Goal: Communication & Community: Answer question/provide support

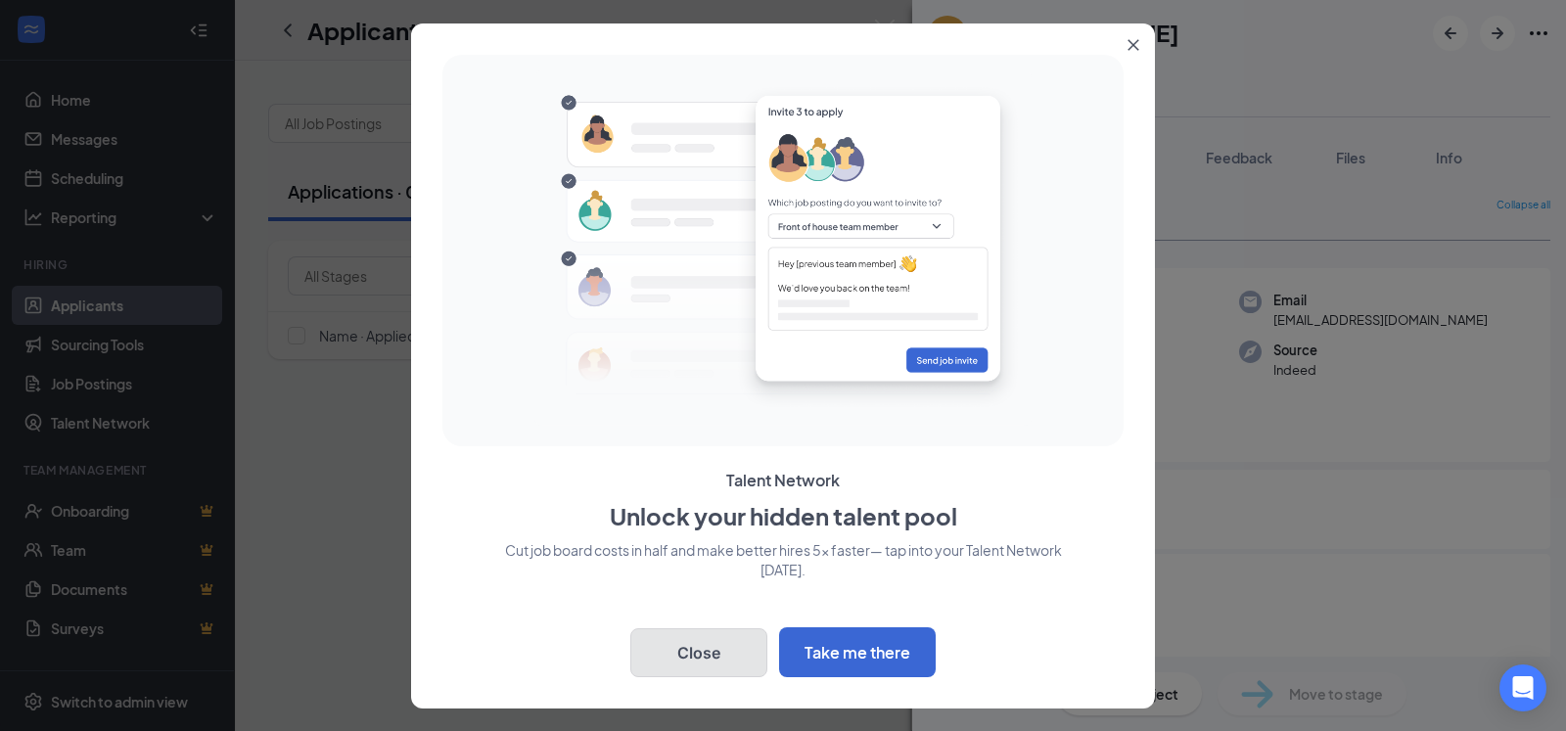
click at [705, 654] on button "Close" at bounding box center [698, 652] width 137 height 49
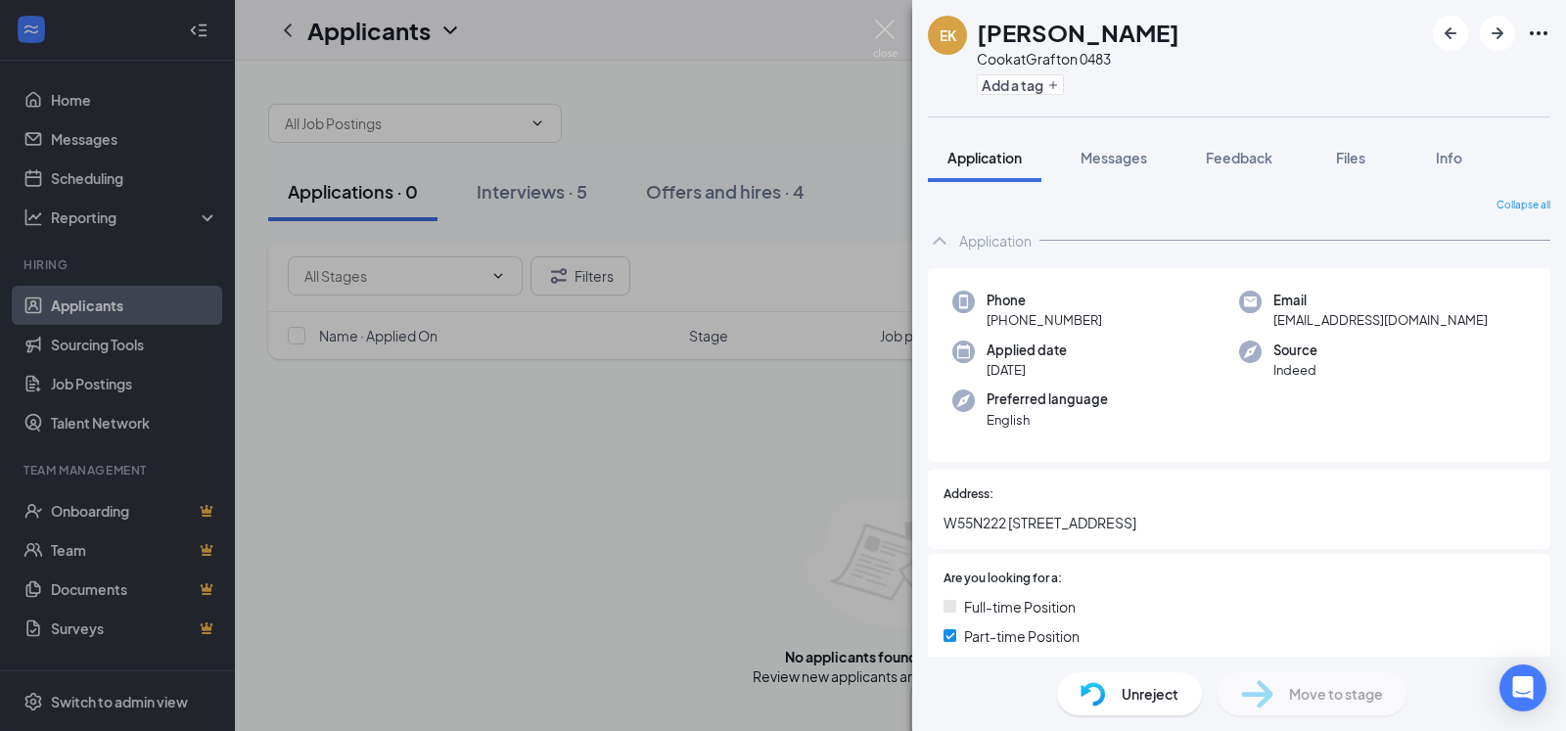
click at [732, 469] on div "EK [PERSON_NAME] at [GEOGRAPHIC_DATA] 0483 Add a tag Application Messages Feedb…" at bounding box center [783, 365] width 1566 height 731
click at [883, 36] on div "Applicants G0" at bounding box center [900, 30] width 1331 height 61
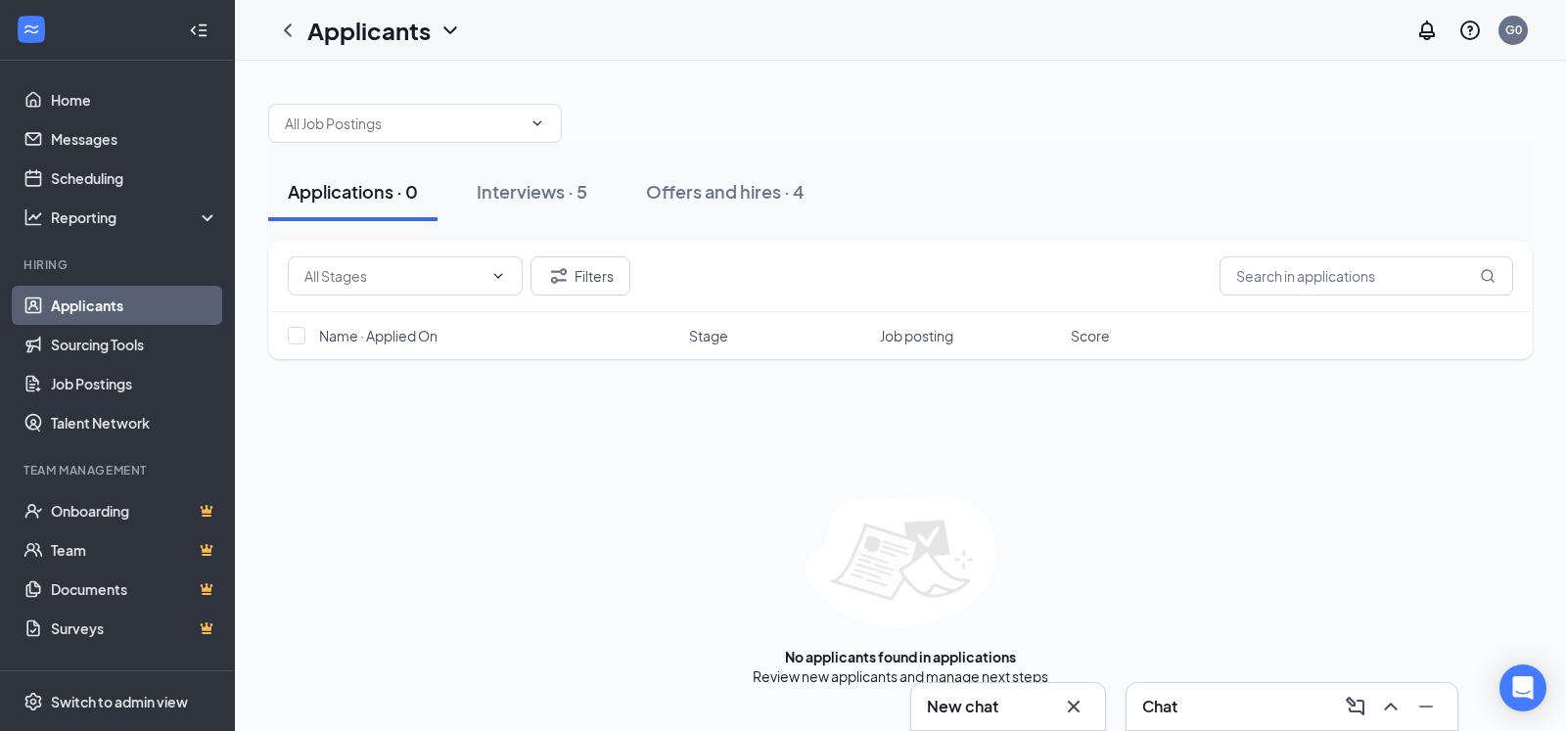
click at [88, 308] on link "Applicants" at bounding box center [134, 305] width 167 height 39
click at [78, 94] on link "Home" at bounding box center [134, 99] width 167 height 39
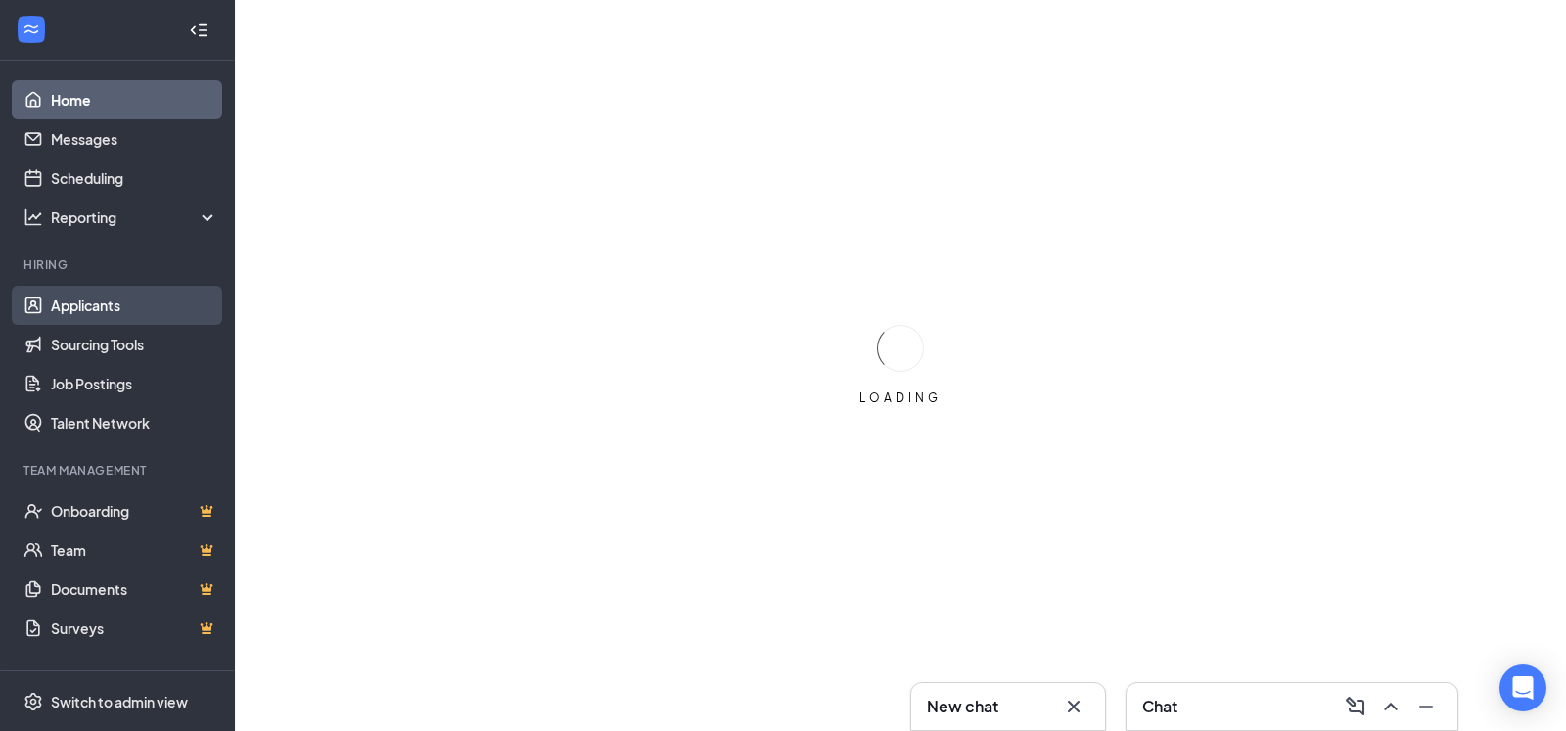
click at [68, 301] on link "Applicants" at bounding box center [134, 305] width 167 height 39
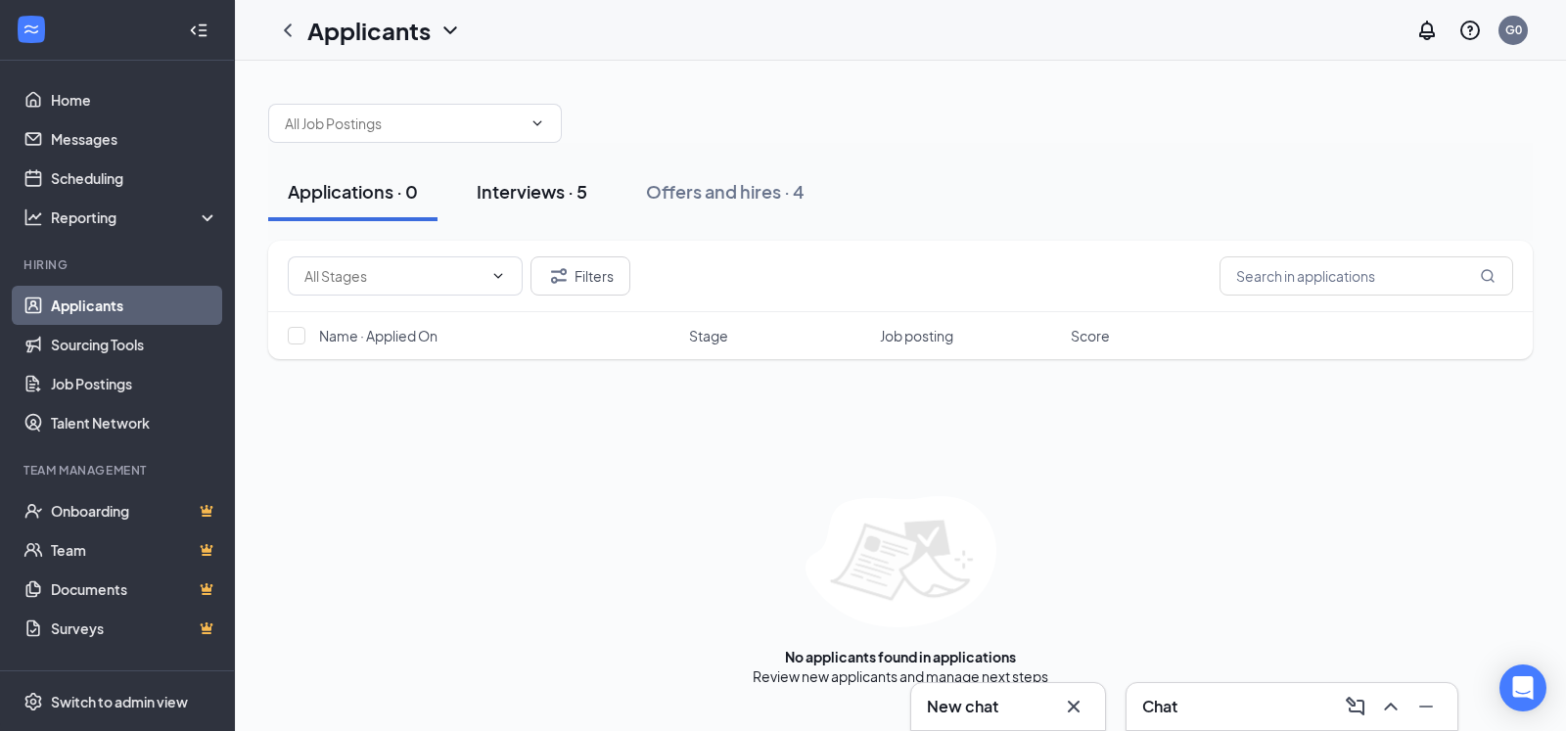
click at [503, 194] on div "Interviews · 5" at bounding box center [532, 191] width 111 height 24
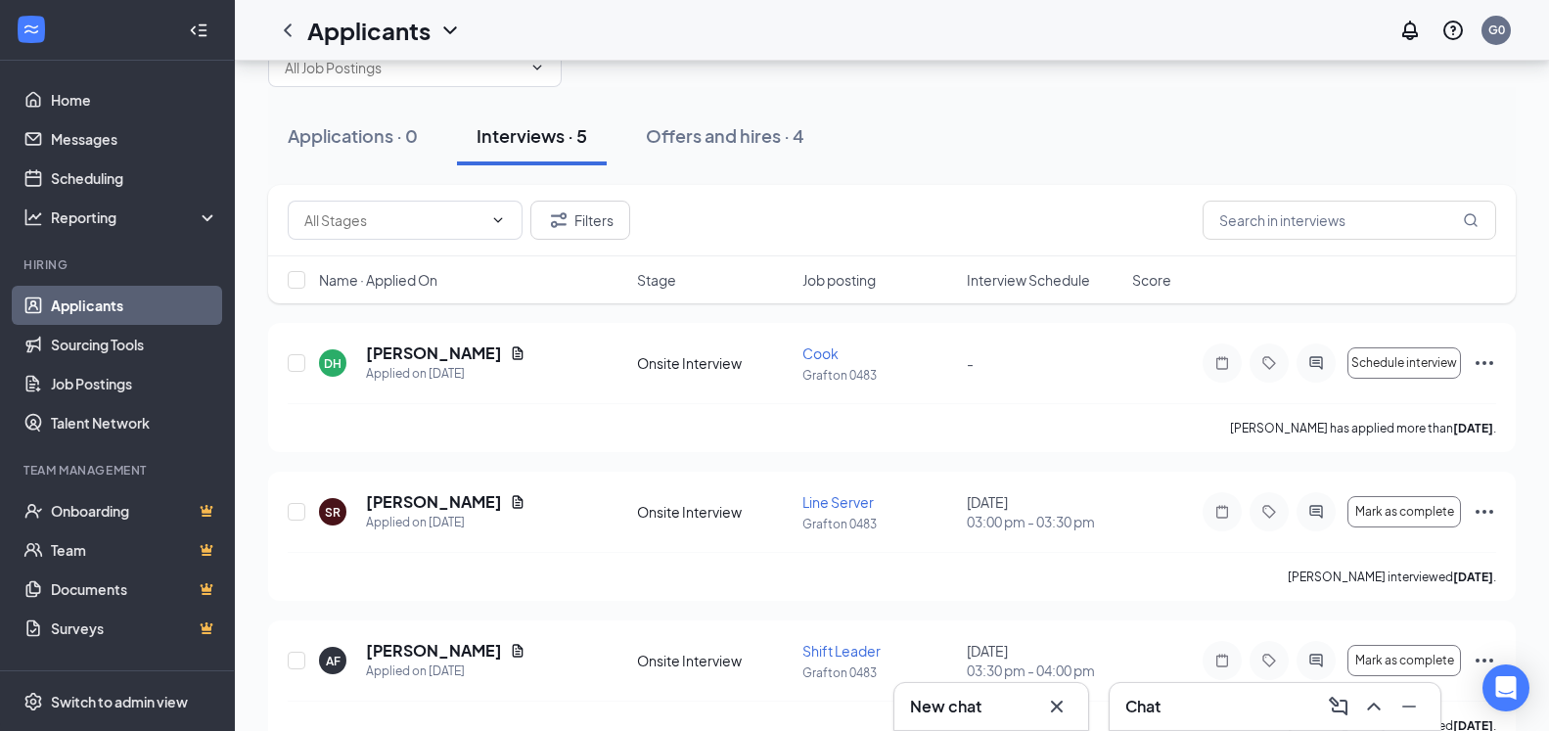
scroll to position [39, 0]
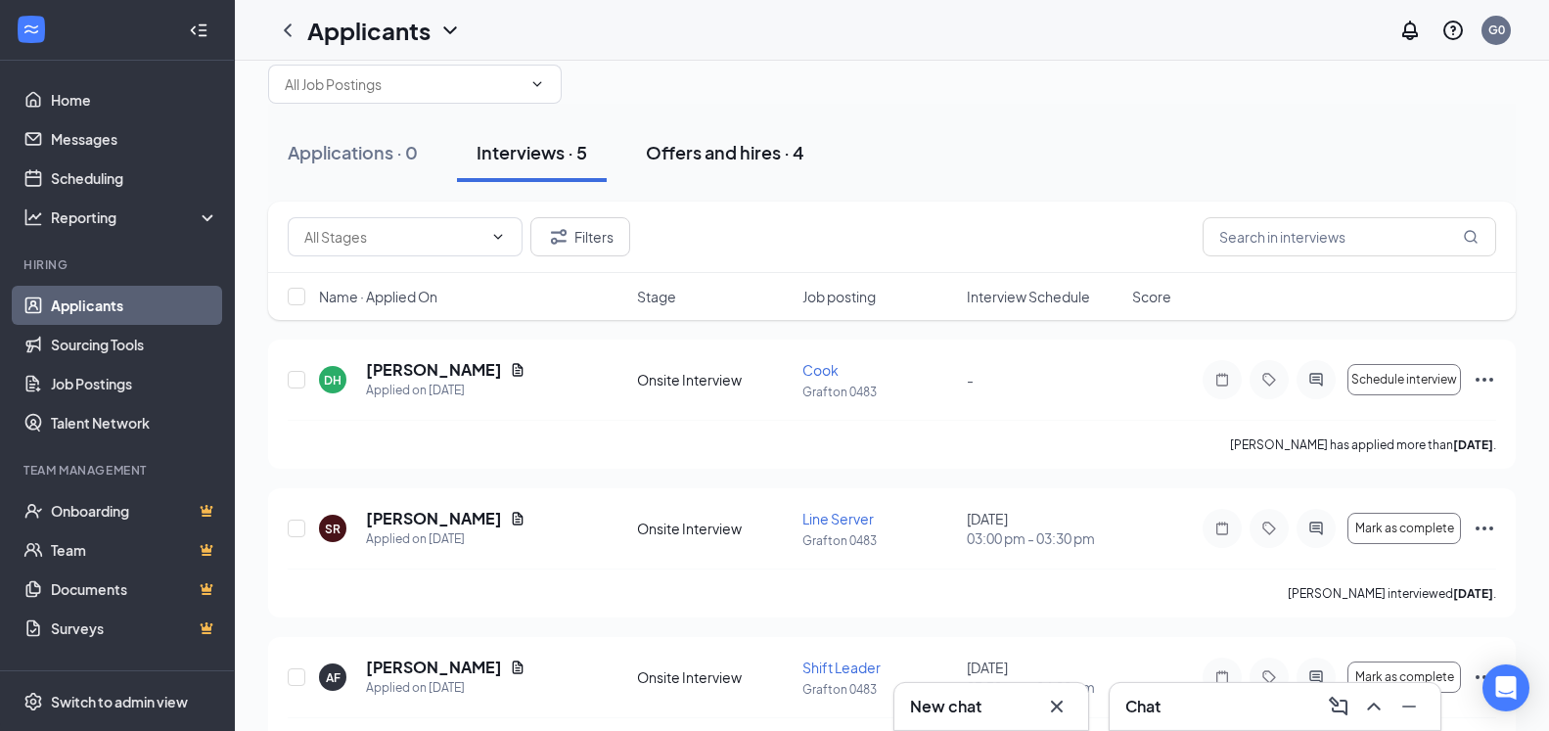
click at [740, 153] on div "Offers and hires · 4" at bounding box center [725, 152] width 159 height 24
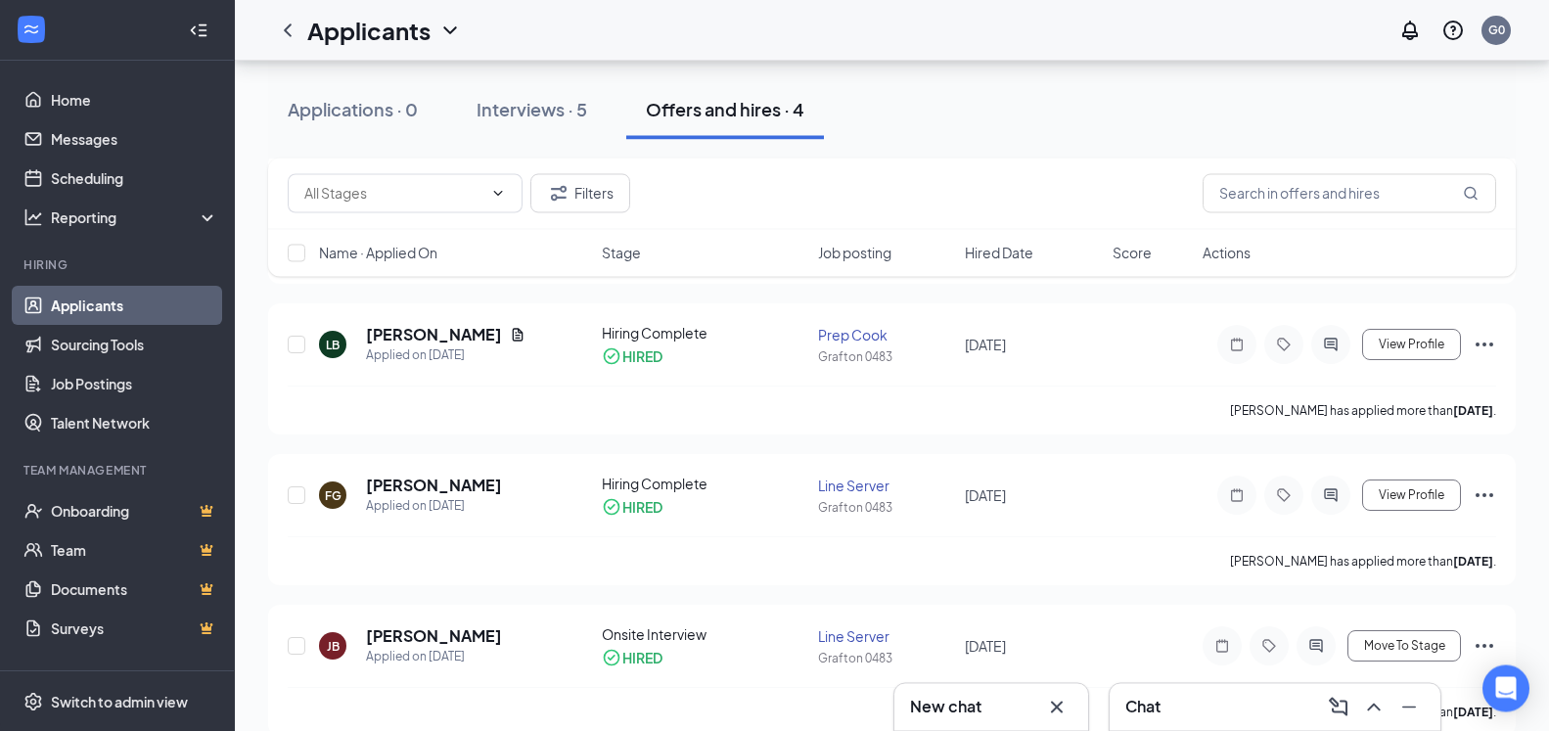
scroll to position [254, 0]
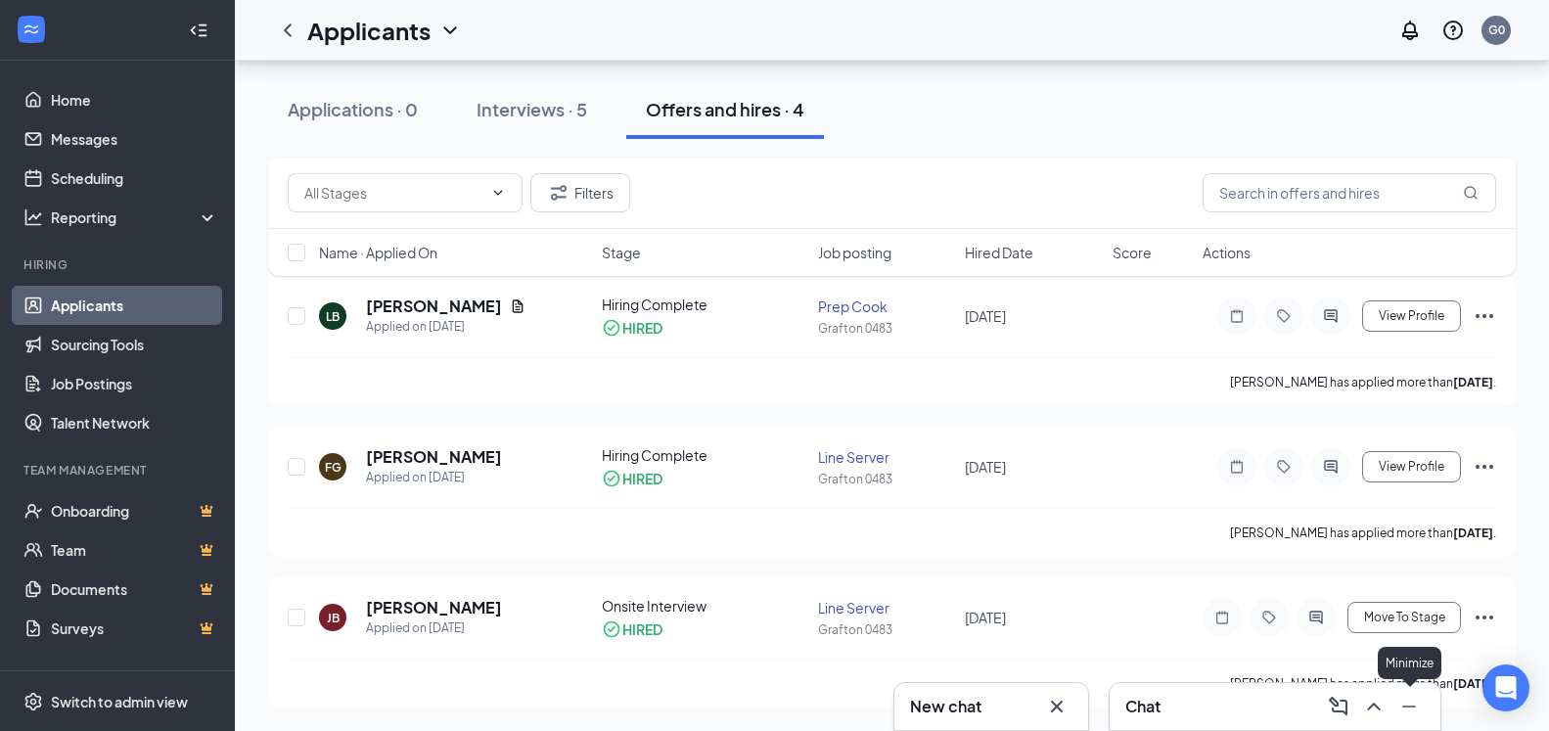
click at [1403, 708] on icon "Minimize" at bounding box center [1409, 706] width 23 height 23
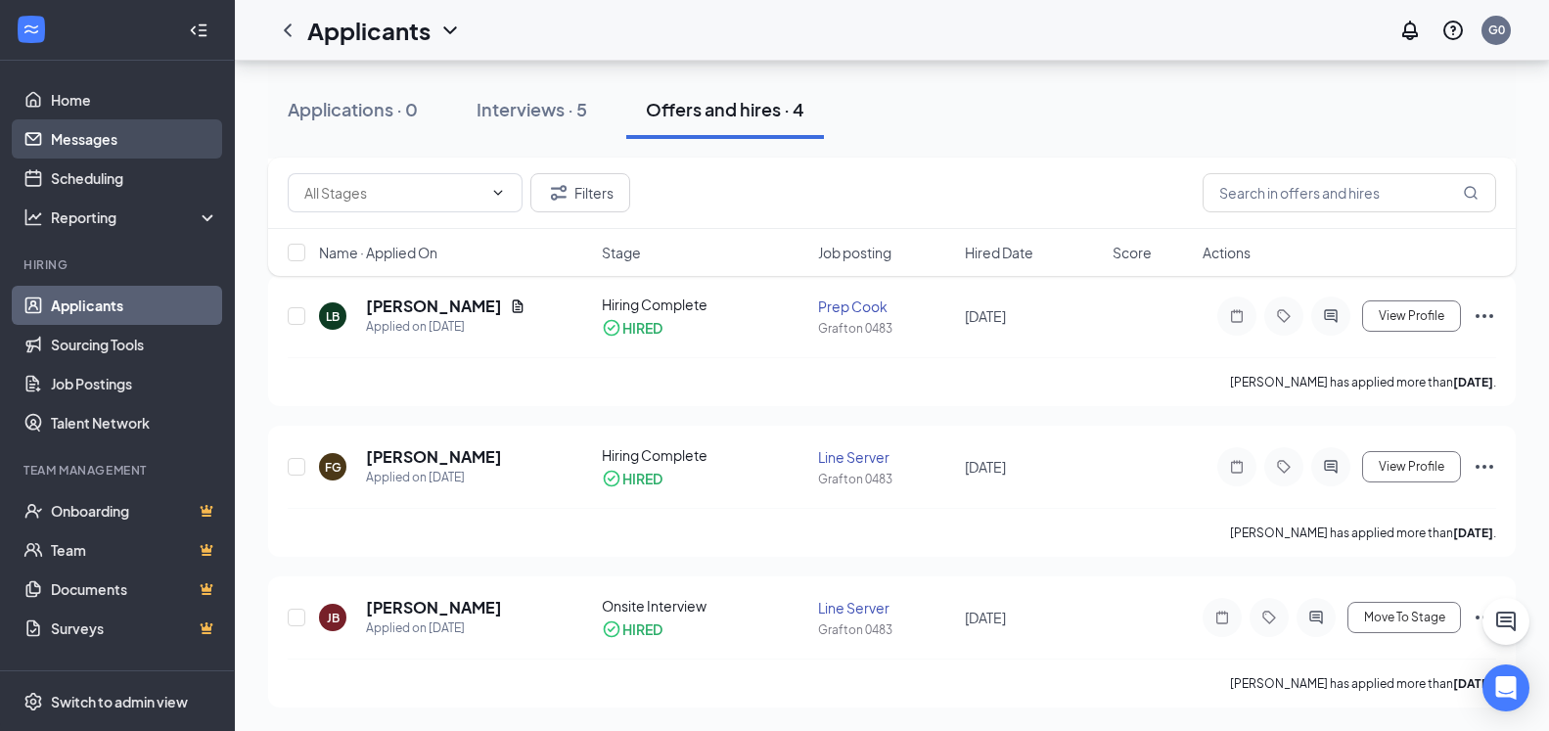
click at [167, 128] on link "Messages" at bounding box center [134, 138] width 167 height 39
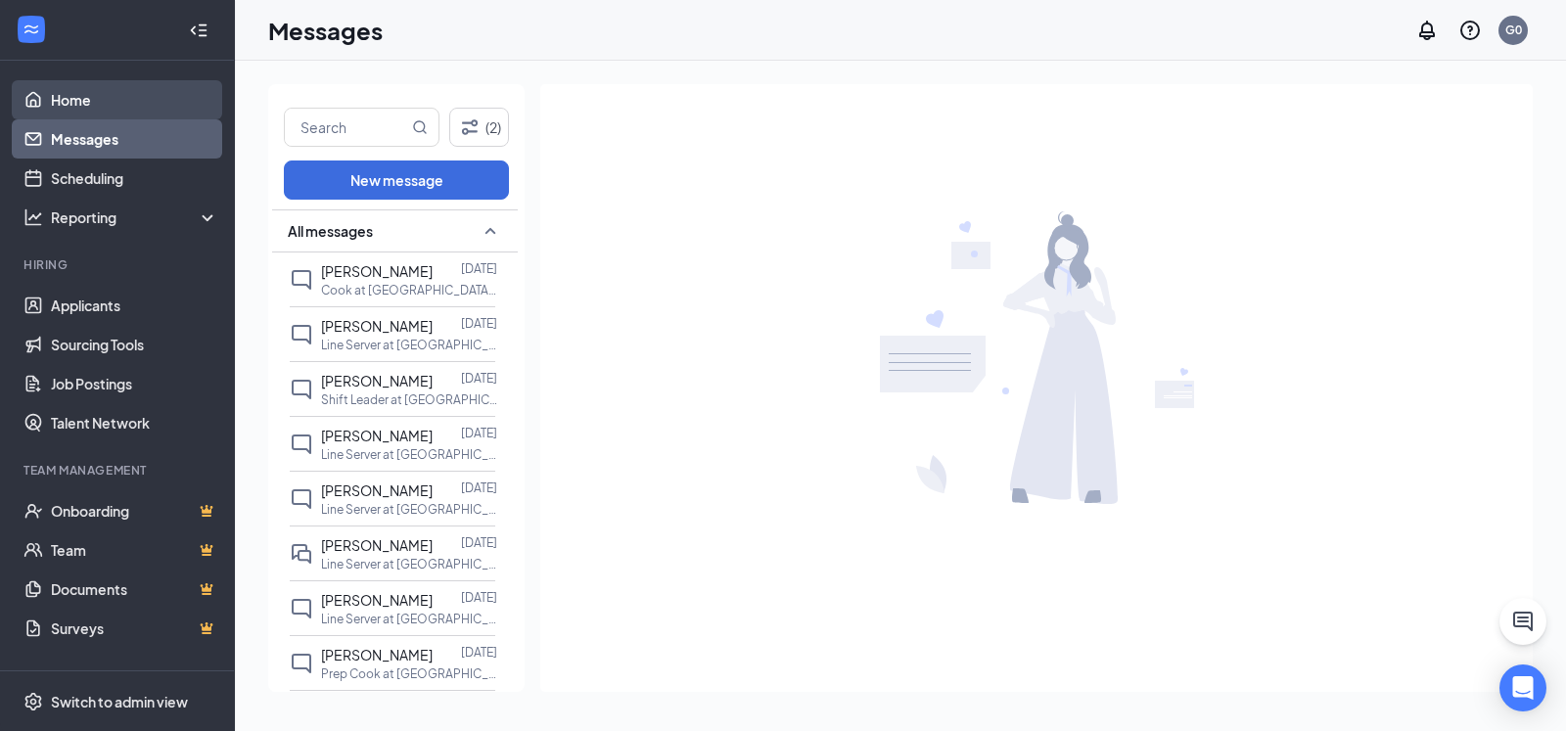
click at [162, 102] on link "Home" at bounding box center [134, 99] width 167 height 39
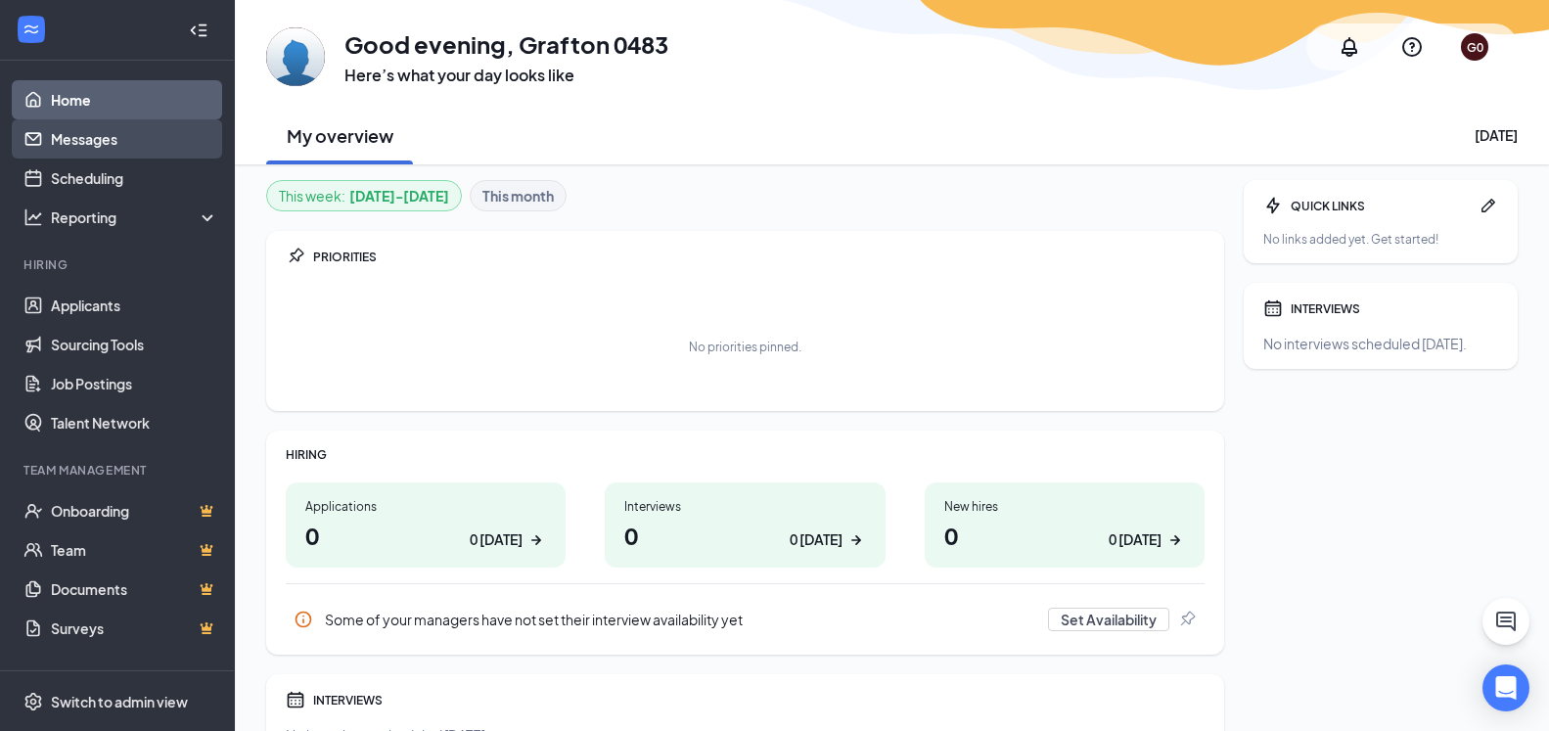
click at [156, 132] on link "Messages" at bounding box center [134, 138] width 167 height 39
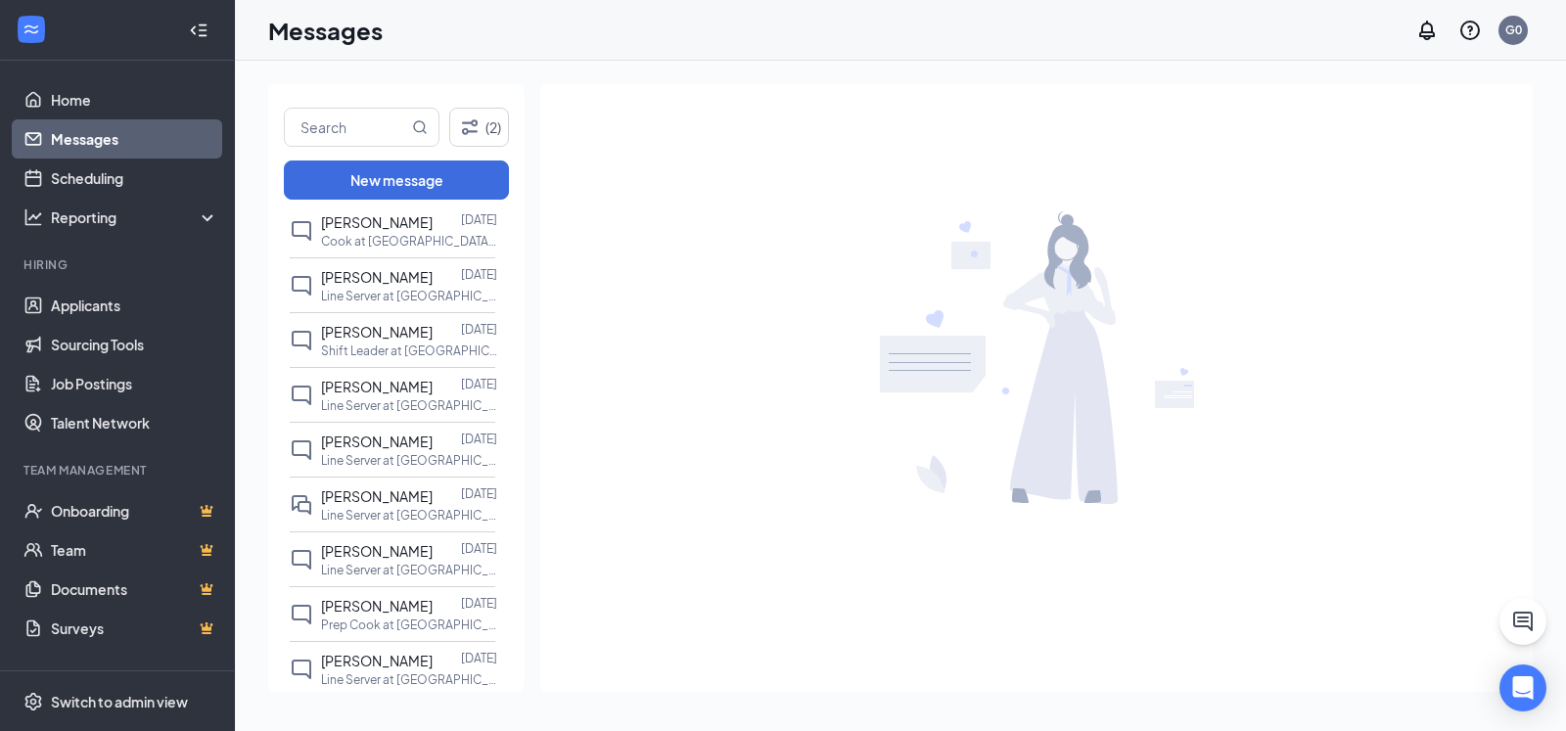
scroll to position [135, 0]
click at [334, 671] on p "Line Server at [GEOGRAPHIC_DATA] 0483" at bounding box center [409, 679] width 176 height 17
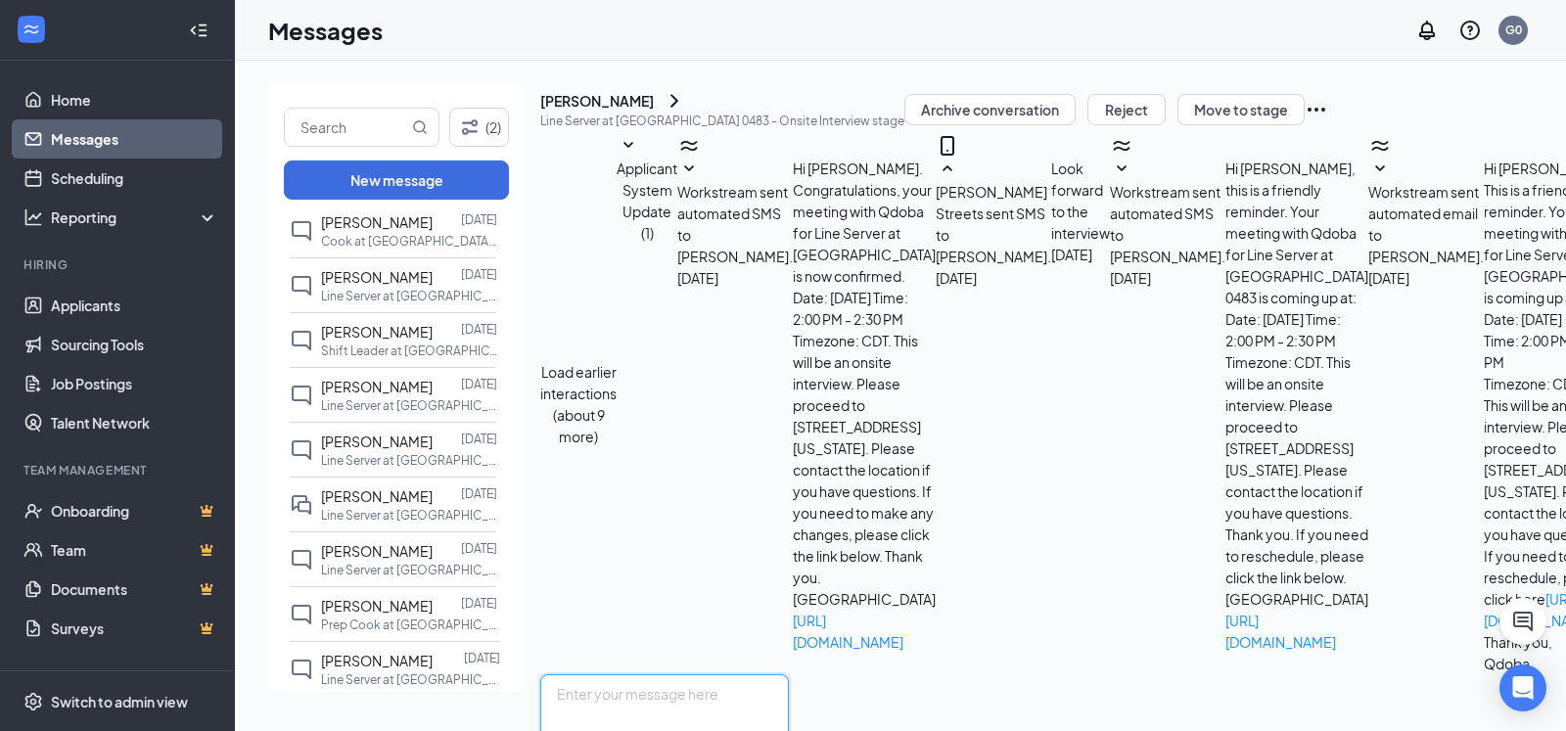
click at [789, 674] on textarea at bounding box center [664, 732] width 249 height 117
type textarea "Yo wassup"
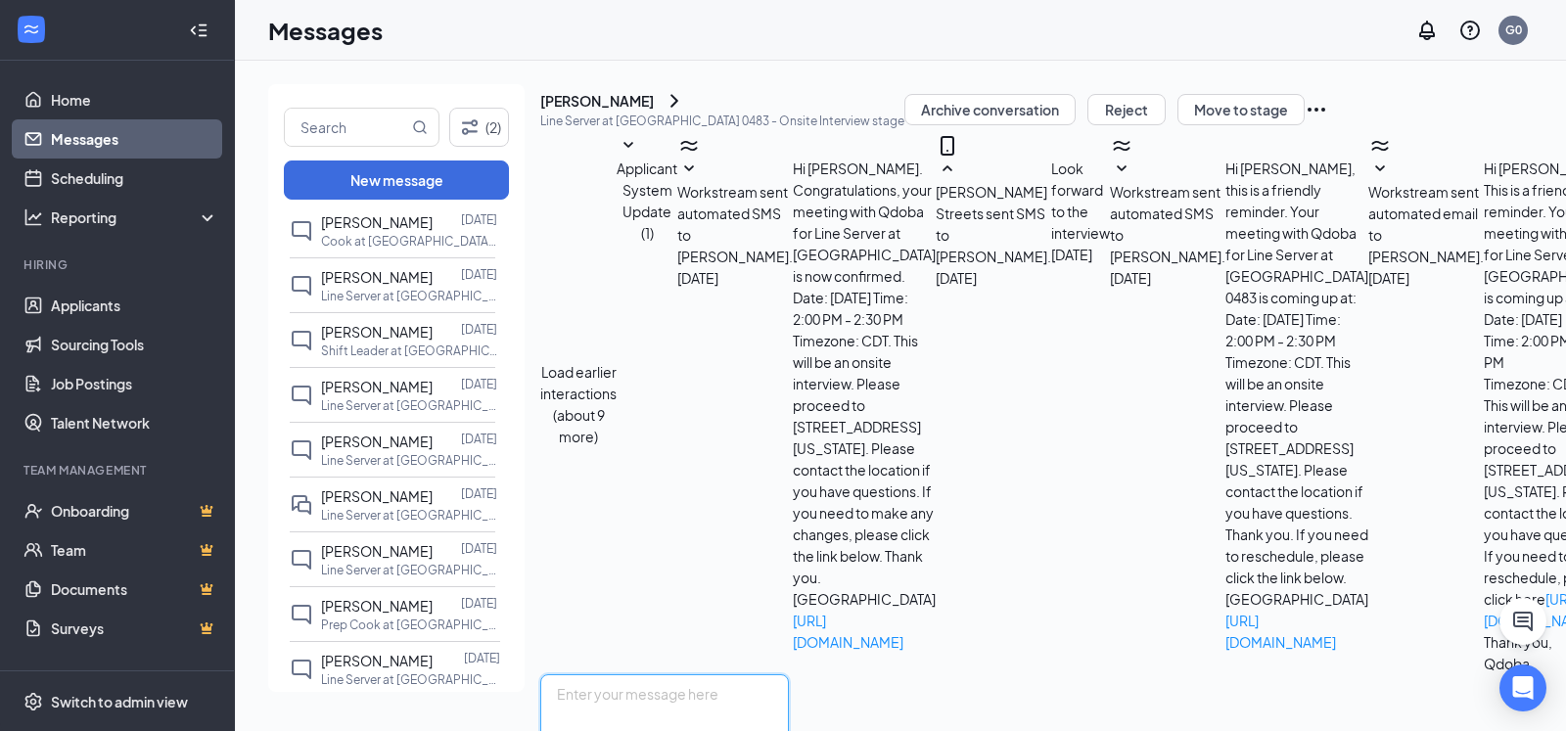
click at [789, 674] on textarea at bounding box center [664, 732] width 249 height 117
click at [435, 469] on div "[DATE] 11:38 AM" at bounding box center [432, 469] width 104 height 32
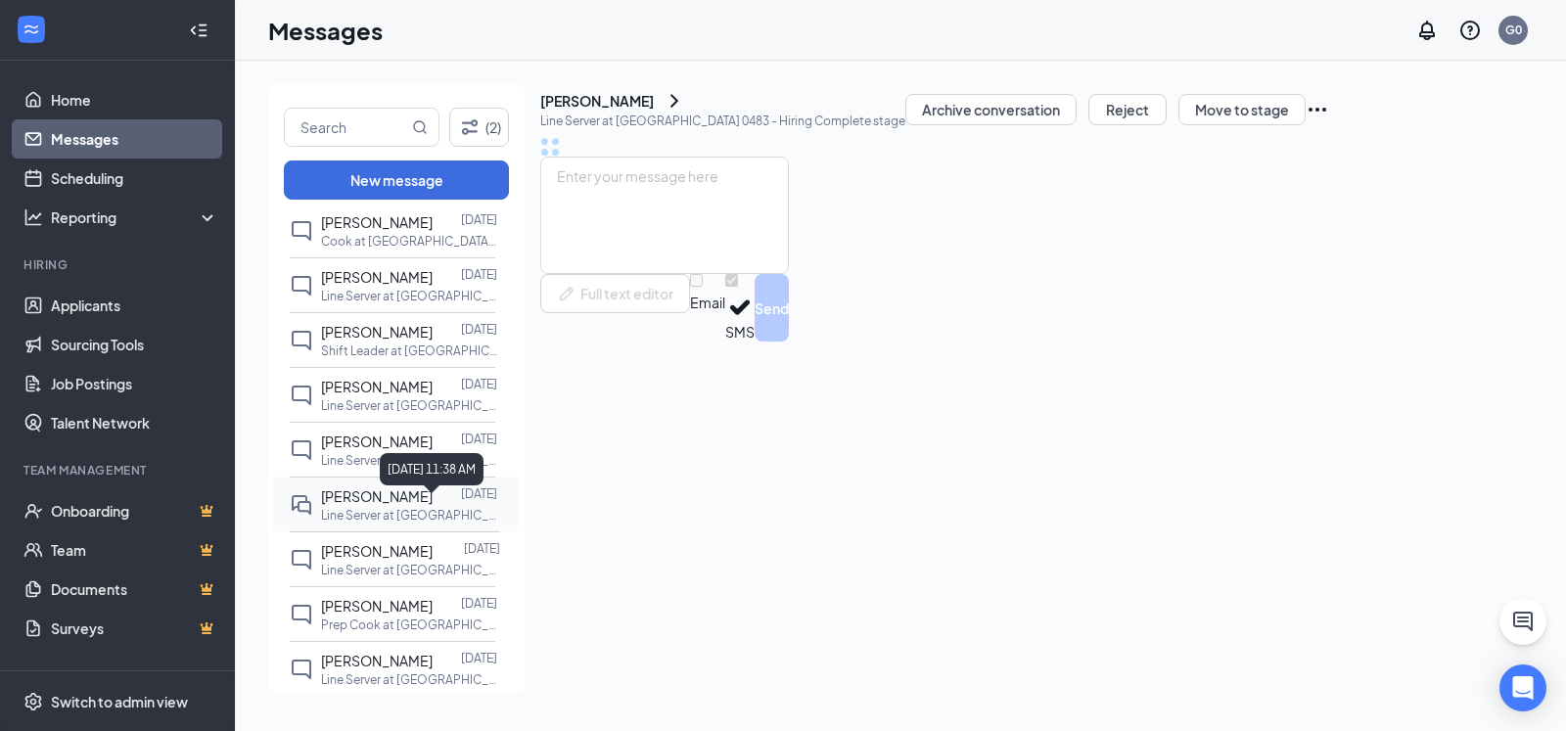
click at [346, 485] on div "[PERSON_NAME]" at bounding box center [377, 496] width 112 height 22
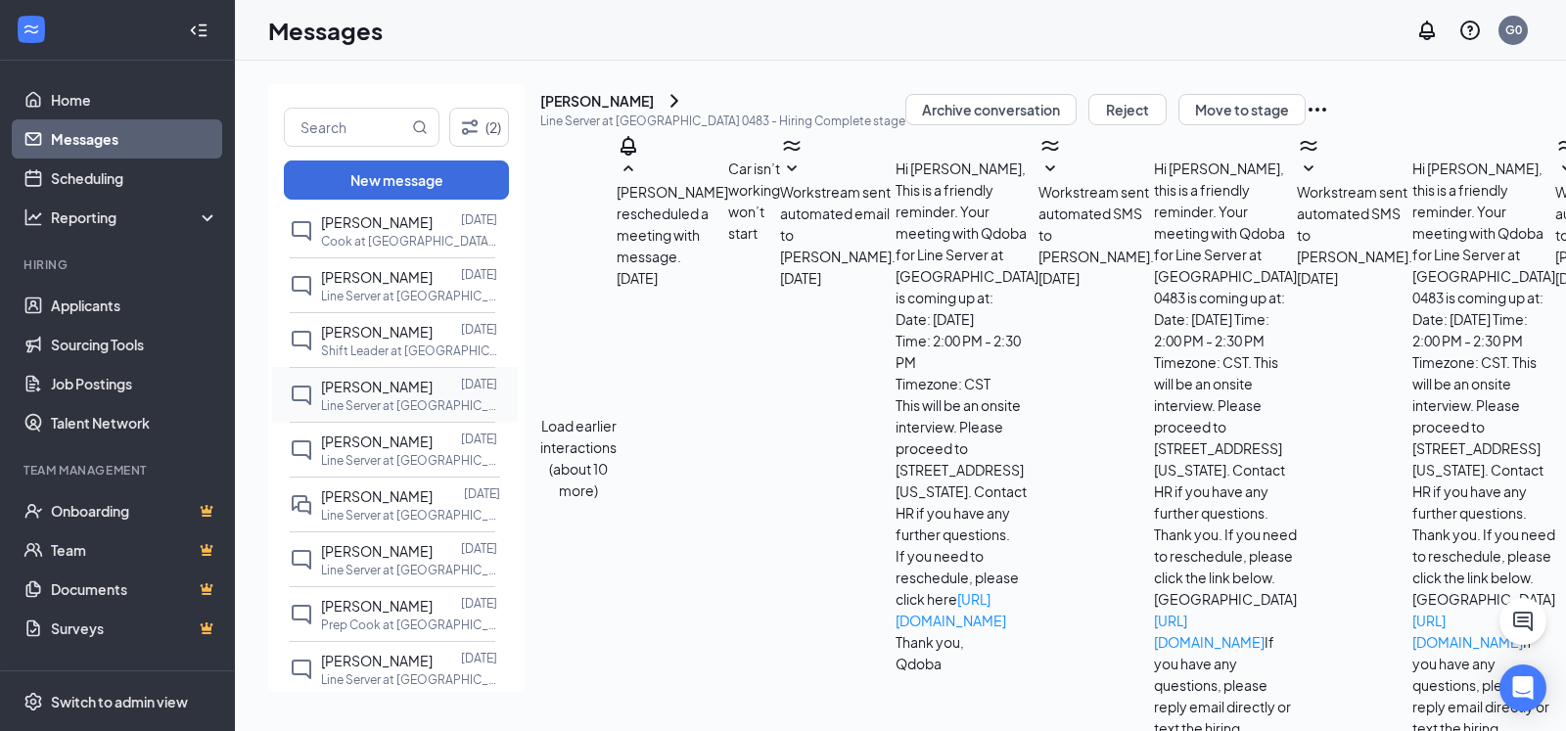
click at [419, 397] on p "Line Server at [GEOGRAPHIC_DATA] 0483" at bounding box center [409, 405] width 176 height 17
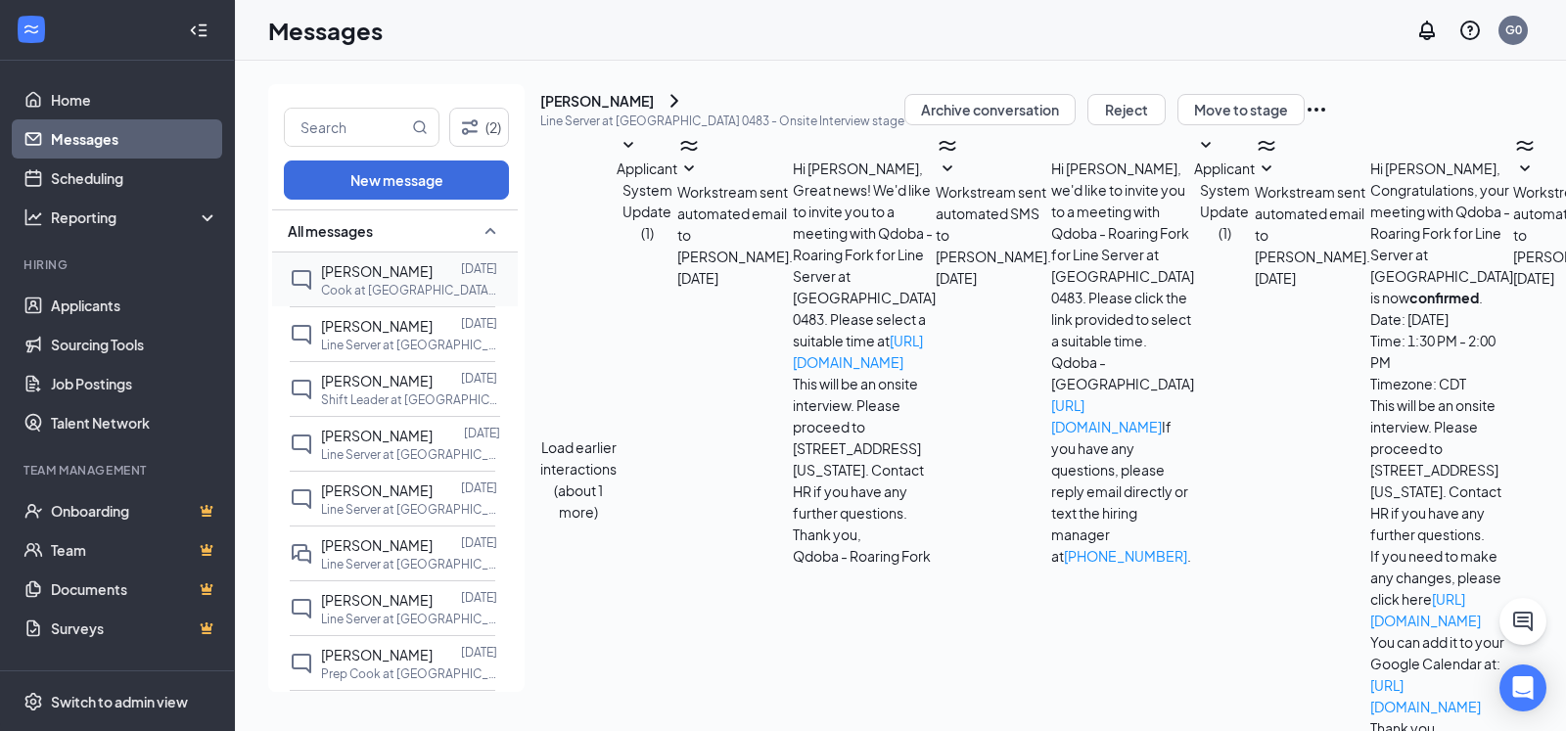
click at [377, 295] on p "Cook at [GEOGRAPHIC_DATA] 0483" at bounding box center [409, 290] width 176 height 17
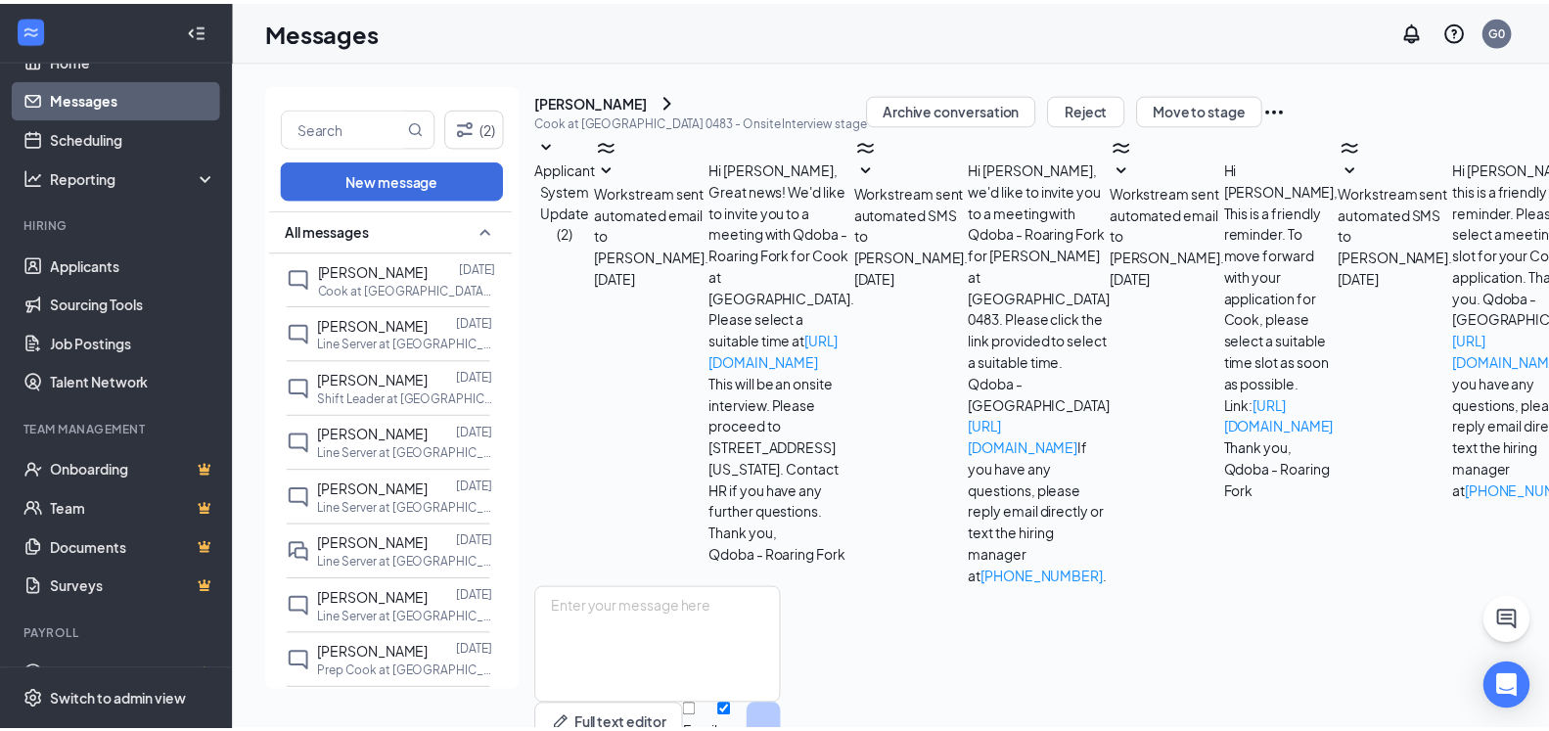
scroll to position [73, 0]
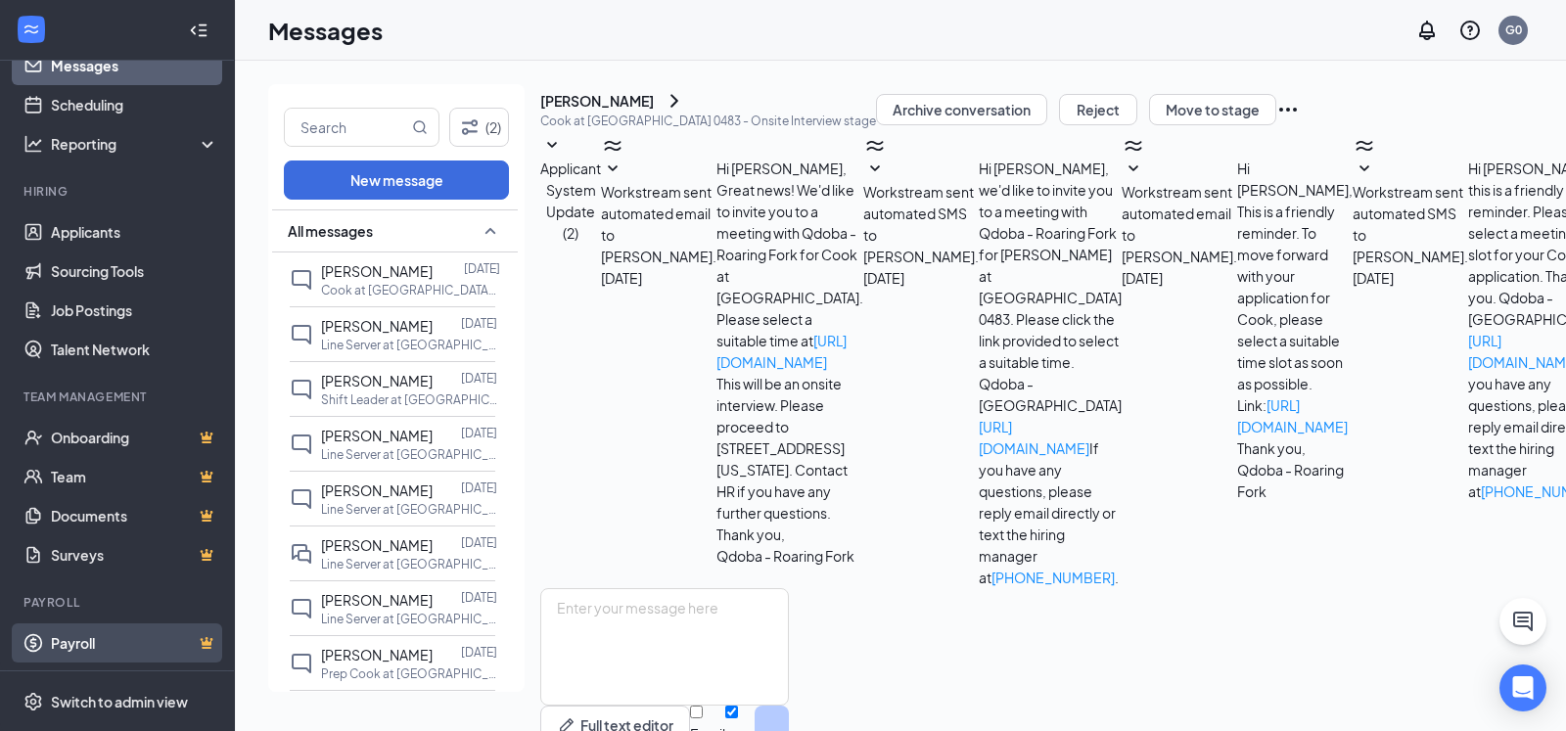
click at [78, 644] on link "Payroll" at bounding box center [134, 642] width 167 height 39
